Goal: Task Accomplishment & Management: Manage account settings

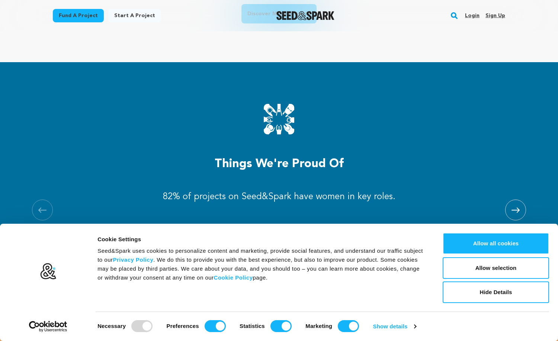
scroll to position [693, 0]
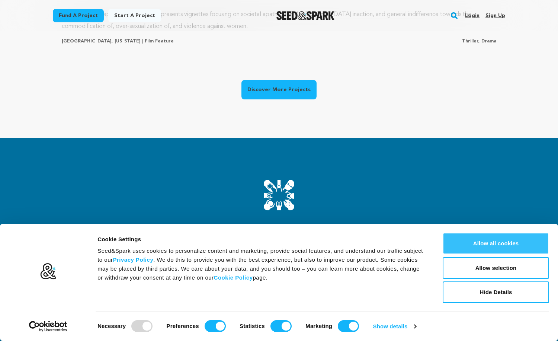
click at [463, 238] on button "Allow all cookies" at bounding box center [495, 243] width 106 height 22
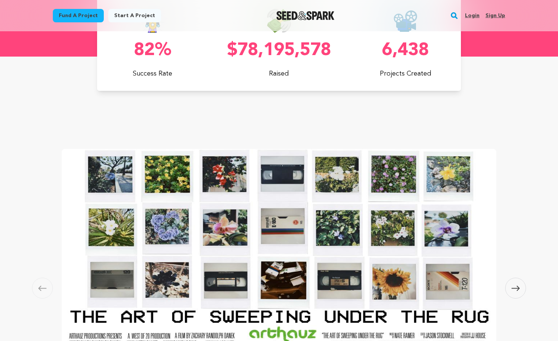
scroll to position [491, 0]
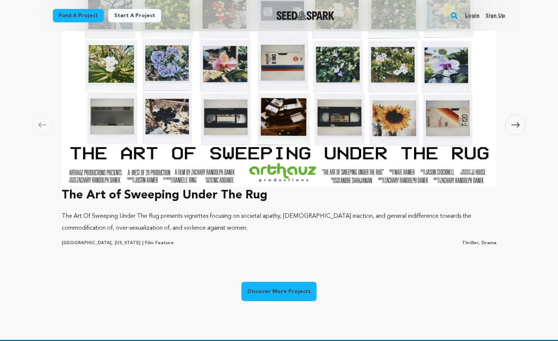
click at [316, 122] on img at bounding box center [279, 86] width 434 height 201
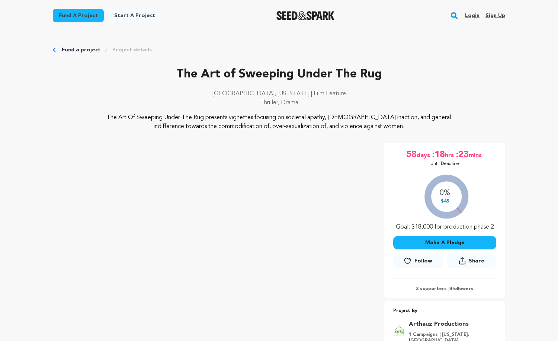
click at [471, 13] on link "Login" at bounding box center [472, 16] width 14 height 12
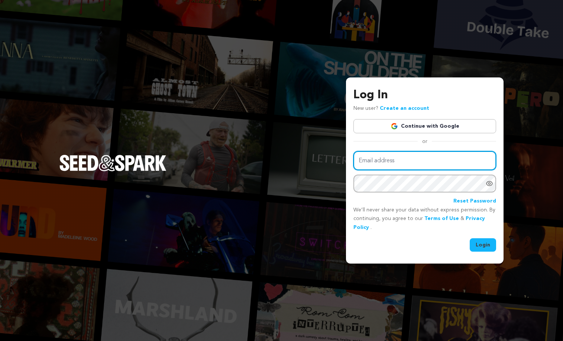
click at [412, 154] on input "Email address" at bounding box center [425, 160] width 143 height 19
click at [417, 169] on input "Email address" at bounding box center [425, 160] width 143 height 19
click at [407, 155] on input "Email address" at bounding box center [425, 160] width 143 height 19
